Goal: Information Seeking & Learning: Learn about a topic

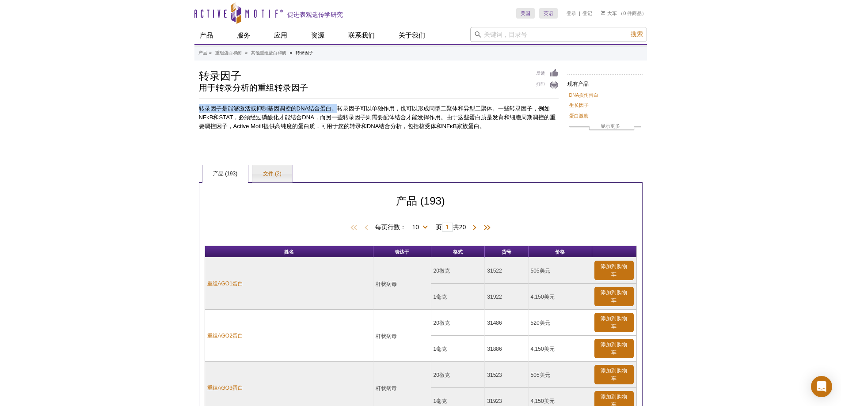
drag, startPoint x: 337, startPoint y: 109, endPoint x: 195, endPoint y: 106, distance: 142.7
copy font "转录因子是能够激活或抑制基因调控的DNA结合蛋白。"
click at [356, 105] on p "转录因子是能够激活或抑制基因调控的DNA结合蛋白。转录因子可以单独作用，也可以形成同型二聚体和异型二聚体。一些转录因子，例如NFκB和STAT，必须经过磷酸化…" at bounding box center [379, 117] width 360 height 27
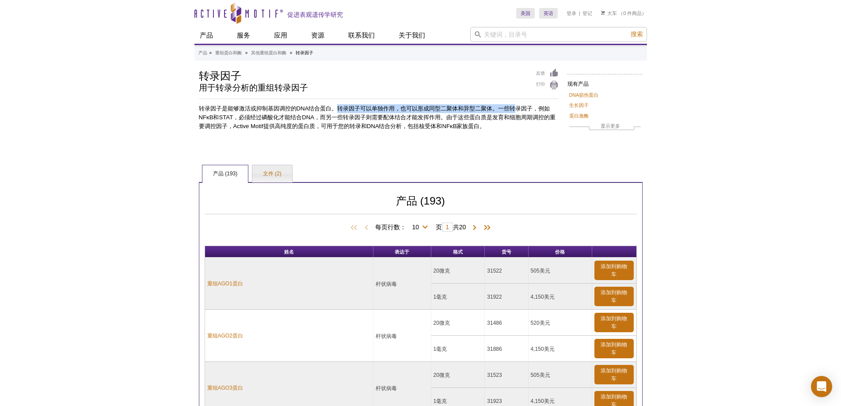
drag, startPoint x: 340, startPoint y: 106, endPoint x: 521, endPoint y: 114, distance: 180.8
click at [521, 114] on p "转录因子是能够激活或抑制基因调控的DNA结合蛋白。转录因子可以单独作用，也可以形成同型二聚体和异型二聚体。一些转录因子，例如NFκB和STAT，必须经过磷酸化…" at bounding box center [379, 117] width 360 height 27
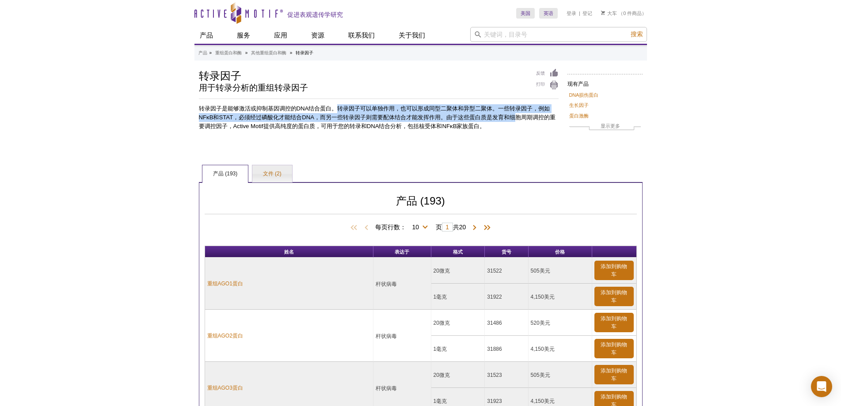
click at [262, 116] on font "转录因子是能够激活或抑制基因调控的DNA结合蛋白。转录因子可以单独作用，也可以形成同型二聚体和异型二聚体。一些转录因子，例如NFκB和STAT，必须经过磷酸化…" at bounding box center [377, 117] width 357 height 24
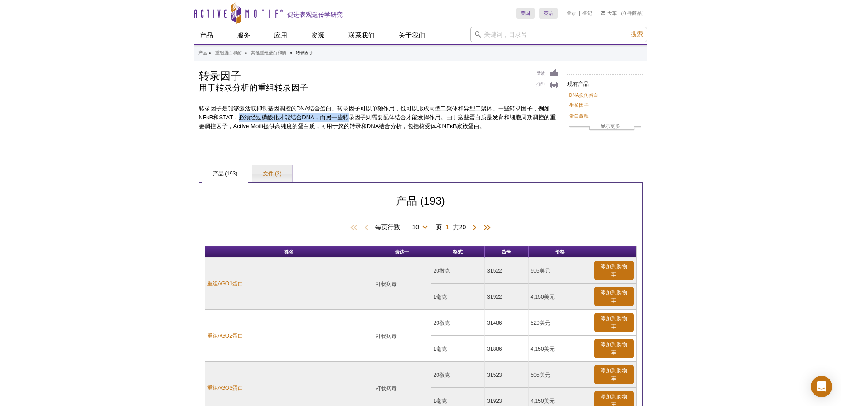
drag, startPoint x: 239, startPoint y: 116, endPoint x: 350, endPoint y: 121, distance: 110.5
click at [350, 121] on p "转录因子是能够激活或抑制基因调控的DNA结合蛋白。转录因子可以单独作用，也可以形成同型二聚体和异型二聚体。一些转录因子，例如NFκB和STAT，必须经过磷酸化…" at bounding box center [379, 117] width 360 height 27
click at [339, 125] on font "转录因子是能够激活或抑制基因调控的DNA结合蛋白。转录因子可以单独作用，也可以形成同型二聚体和异型二聚体。一些转录因子，例如NFκB和STAT，必须经过磷酸化…" at bounding box center [377, 117] width 357 height 24
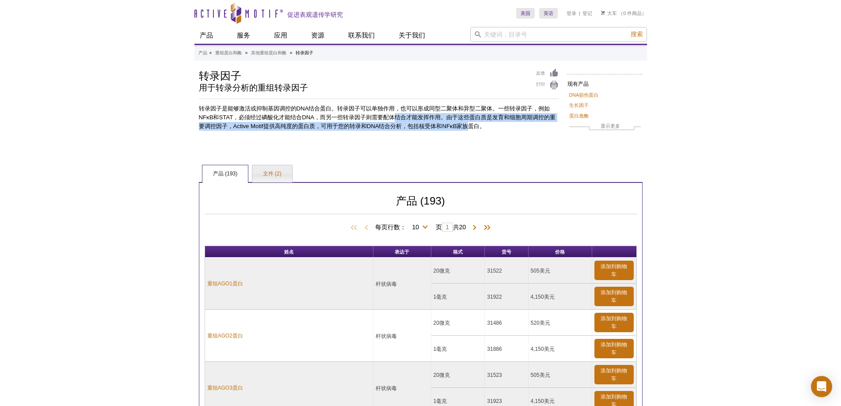
drag, startPoint x: 409, startPoint y: 121, endPoint x: 481, endPoint y: 127, distance: 71.8
click at [477, 125] on font "转录因子是能够激活或抑制基因调控的DNA结合蛋白。转录因子可以单独作用，也可以形成同型二聚体和异型二聚体。一些转录因子，例如NFκB和STAT，必须经过磷酸化…" at bounding box center [377, 117] width 357 height 24
